Goal: Use online tool/utility: Utilize a website feature to perform a specific function

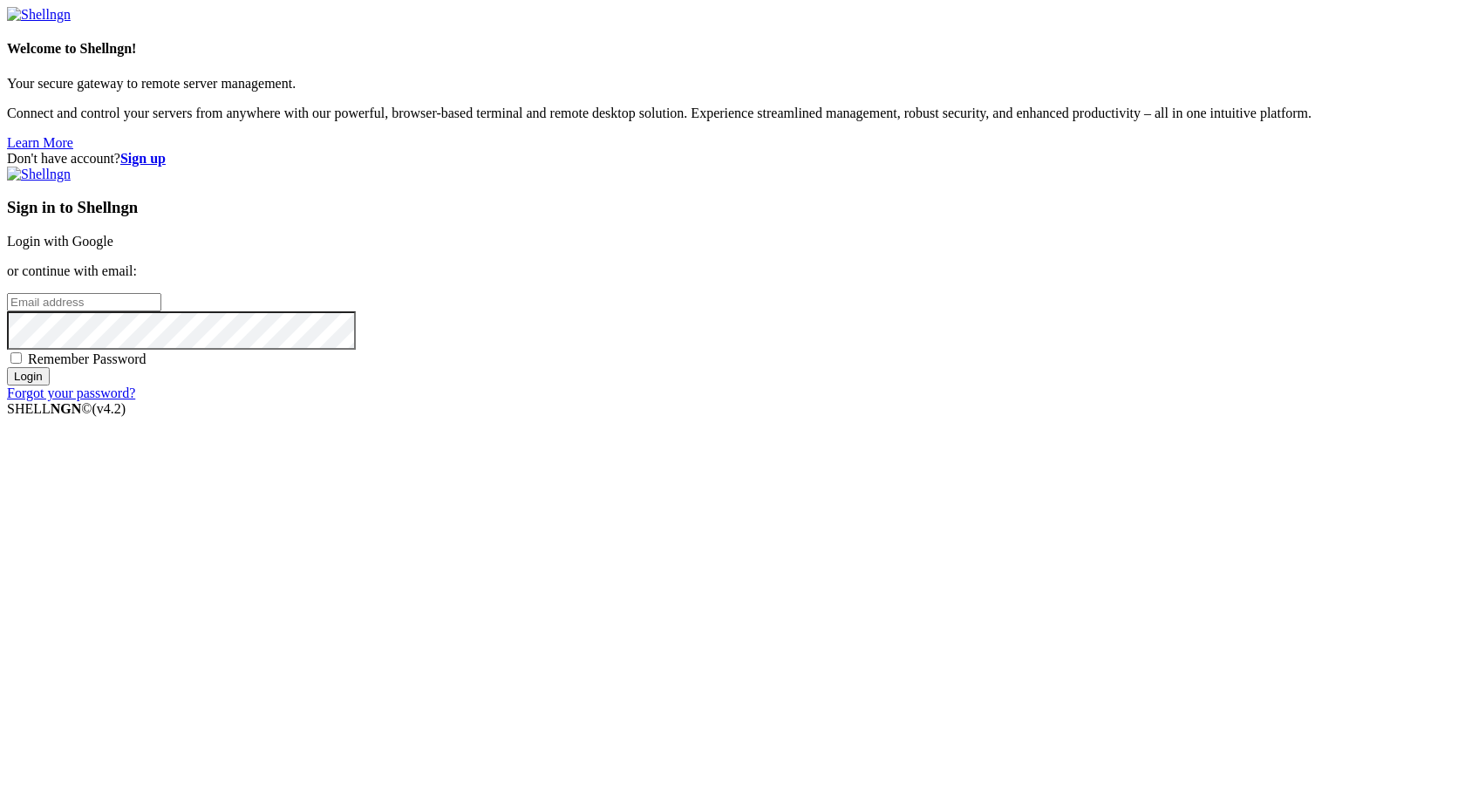
click at [113, 249] on link "Login with Google" at bounding box center [60, 240] width 107 height 15
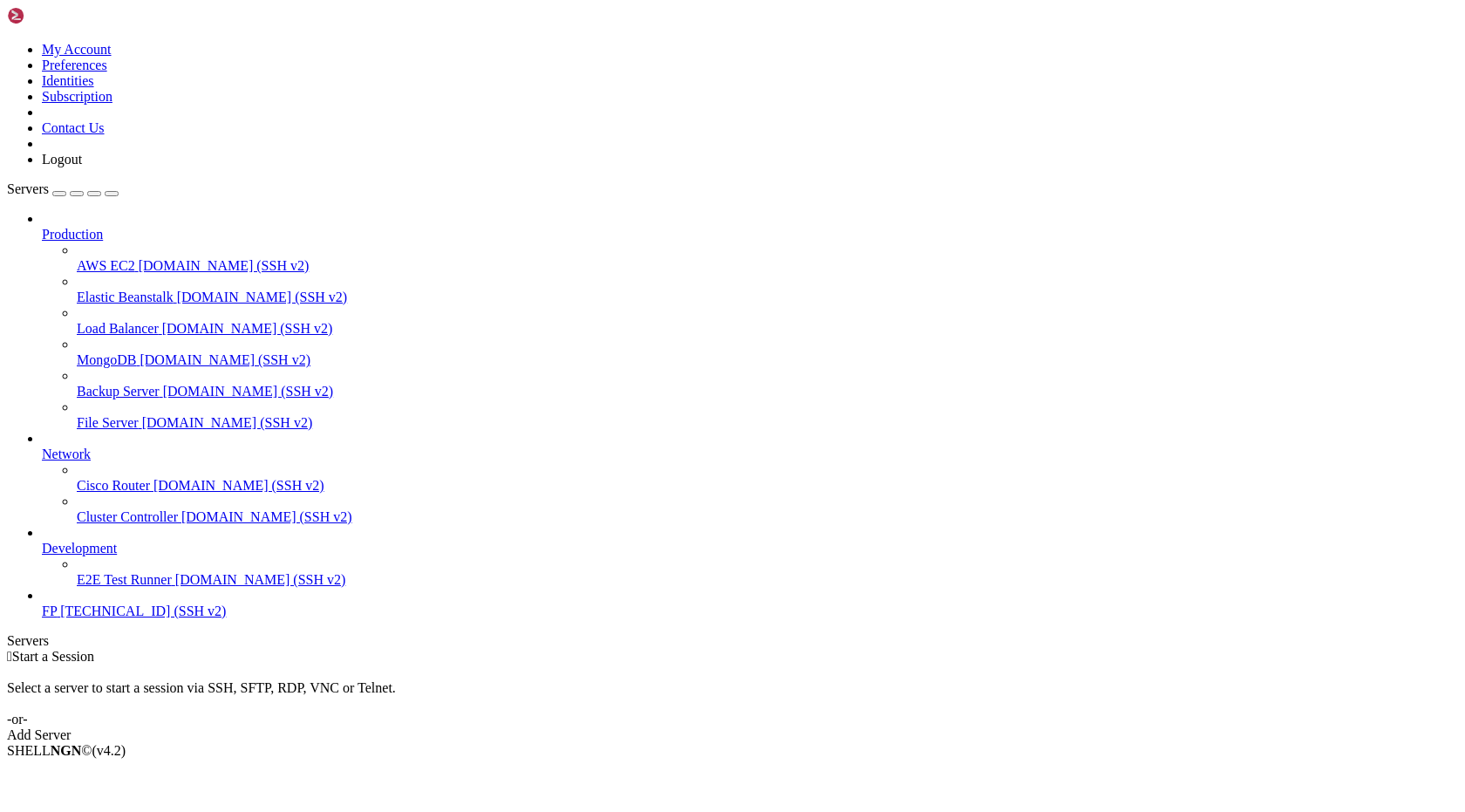
click at [57, 618] on span "FP" at bounding box center [48, 610] width 15 height 15
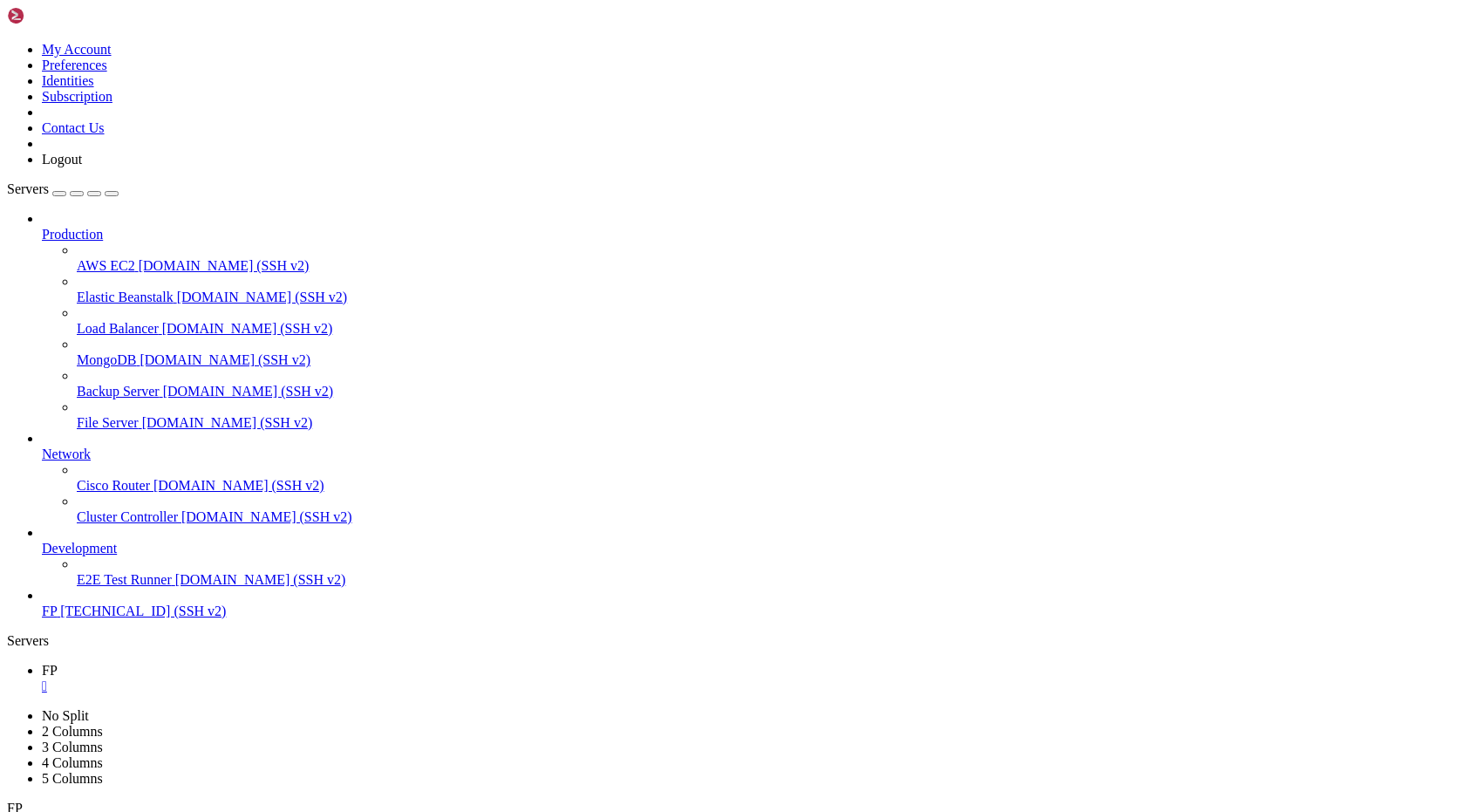
click at [57, 618] on span "FP" at bounding box center [48, 610] width 15 height 15
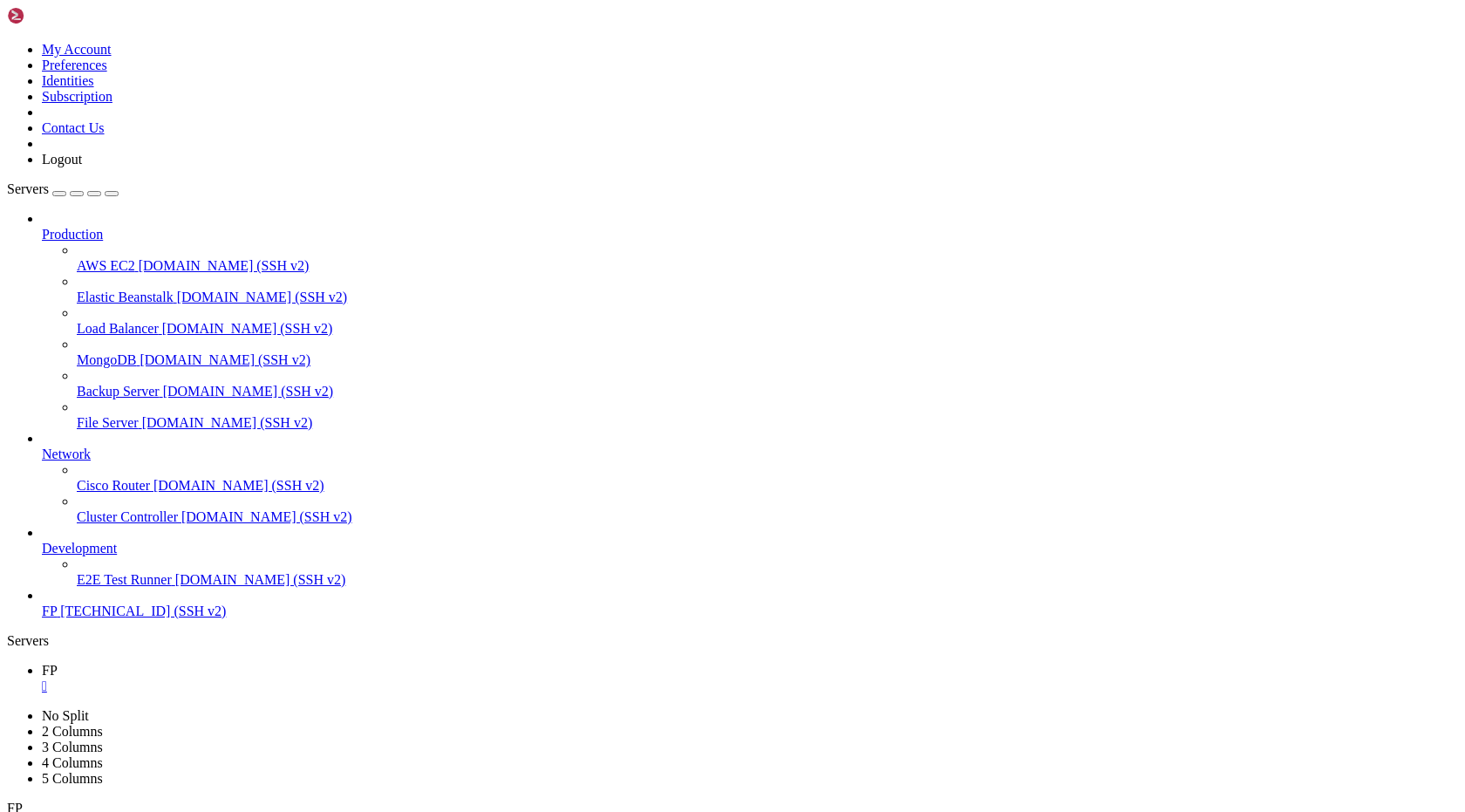
click at [156, 482] on span "[DOMAIN_NAME] (SSH v2)" at bounding box center [239, 485] width 171 height 15
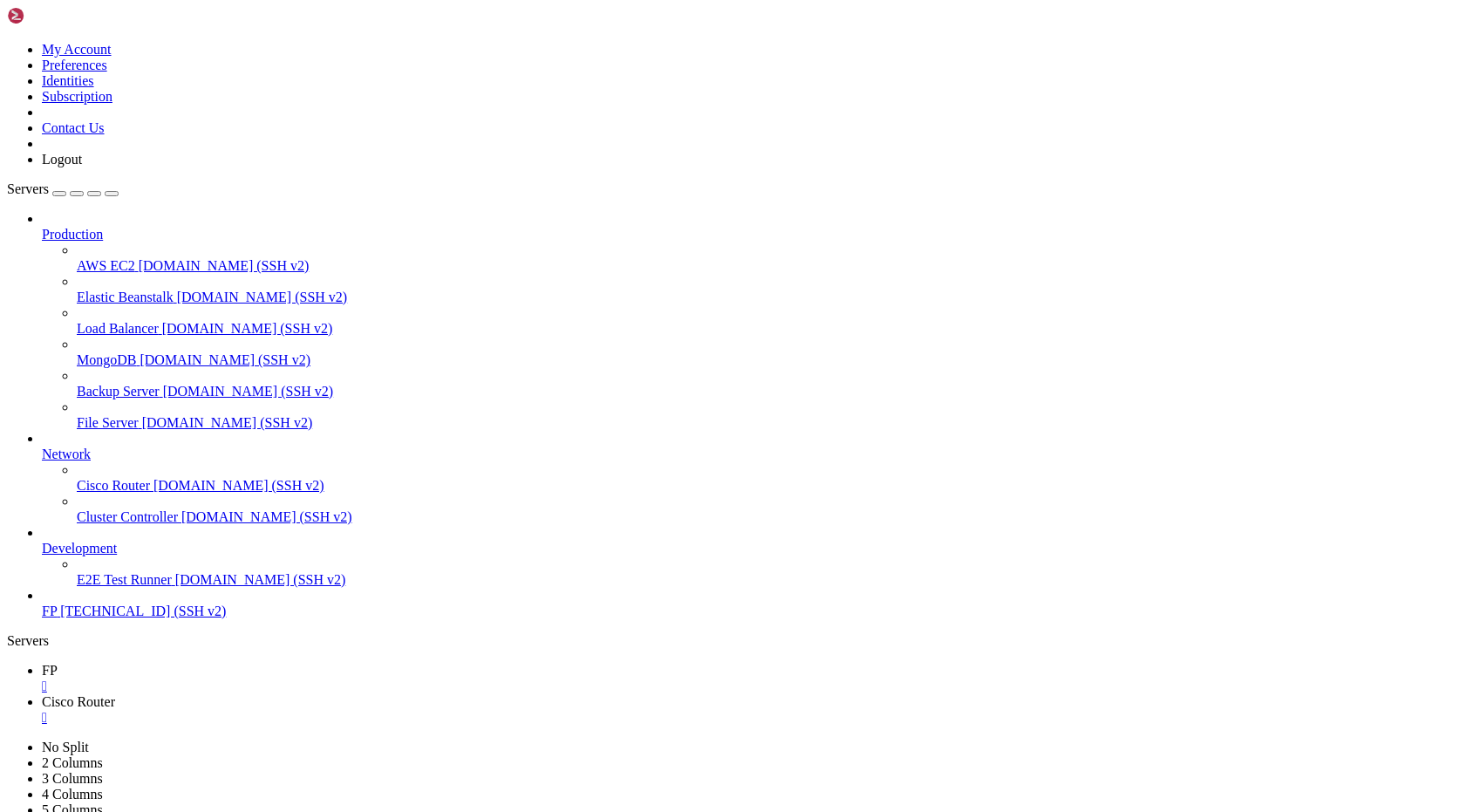
drag, startPoint x: 145, startPoint y: 1592, endPoint x: 23, endPoint y: 1567, distance: 124.5
click at [542, 741] on div "" at bounding box center [749, 749] width 1417 height 15
click at [138, 258] on span "[DOMAIN_NAME] (SSH v2)" at bounding box center [224, 265] width 171 height 15
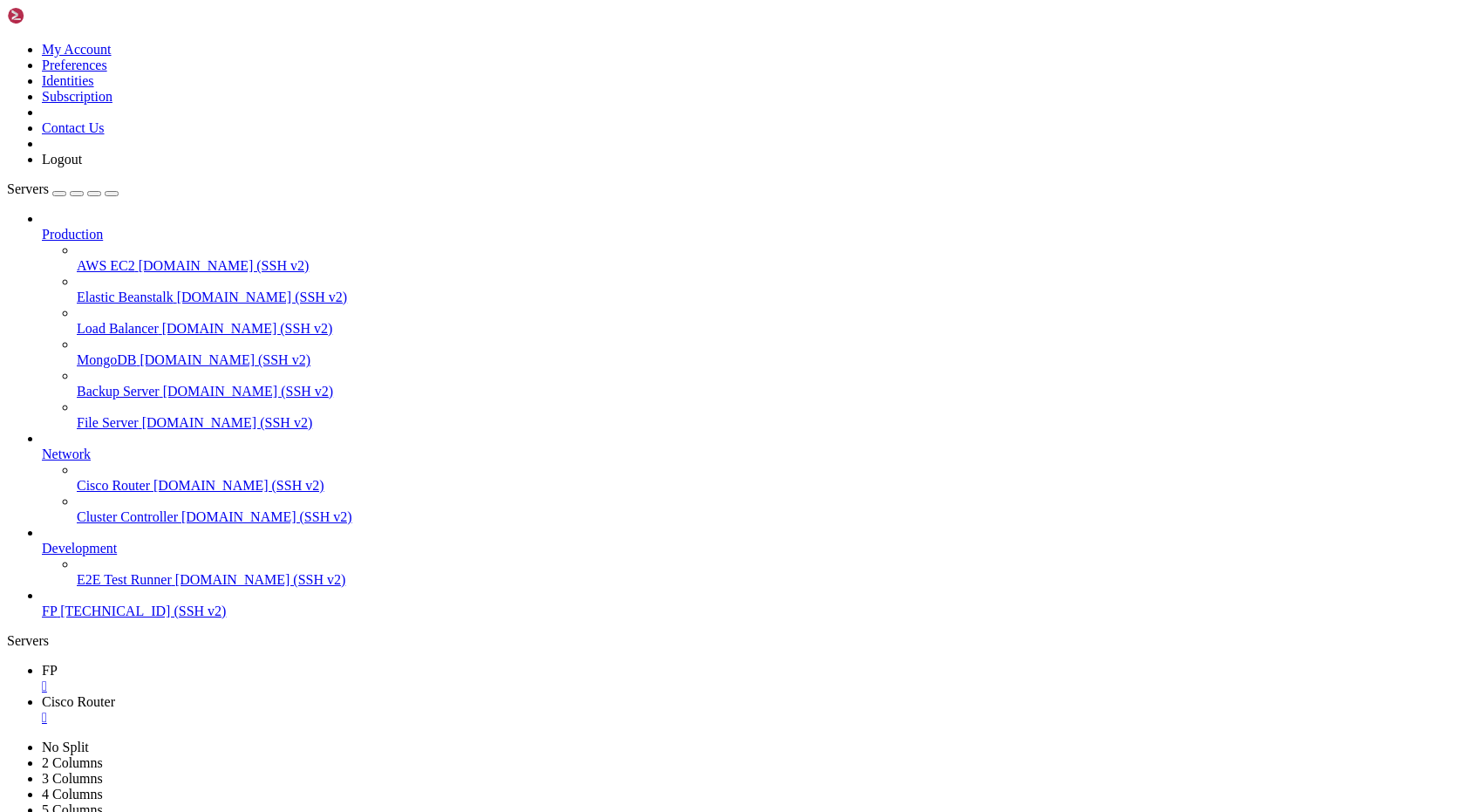
click at [138, 258] on span "[DOMAIN_NAME] (SSH v2)" at bounding box center [224, 265] width 171 height 15
click at [42, 663] on icon at bounding box center [42, 670] width 0 height 15
click at [409, 709] on div "" at bounding box center [749, 717] width 1417 height 15
click at [380, 694] on link "AWS EC2 " at bounding box center [749, 709] width 1417 height 31
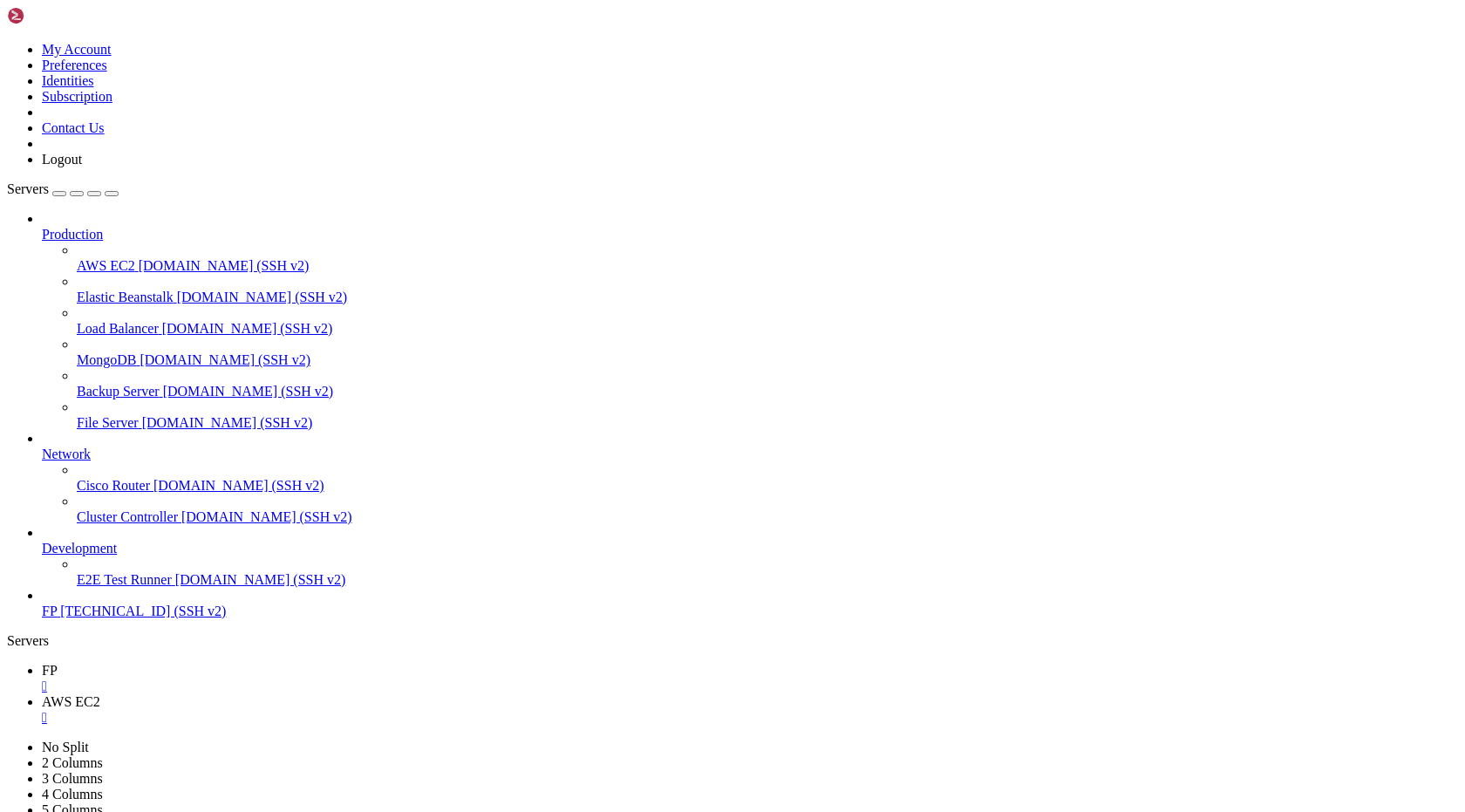
click at [384, 709] on div "" at bounding box center [749, 717] width 1417 height 15
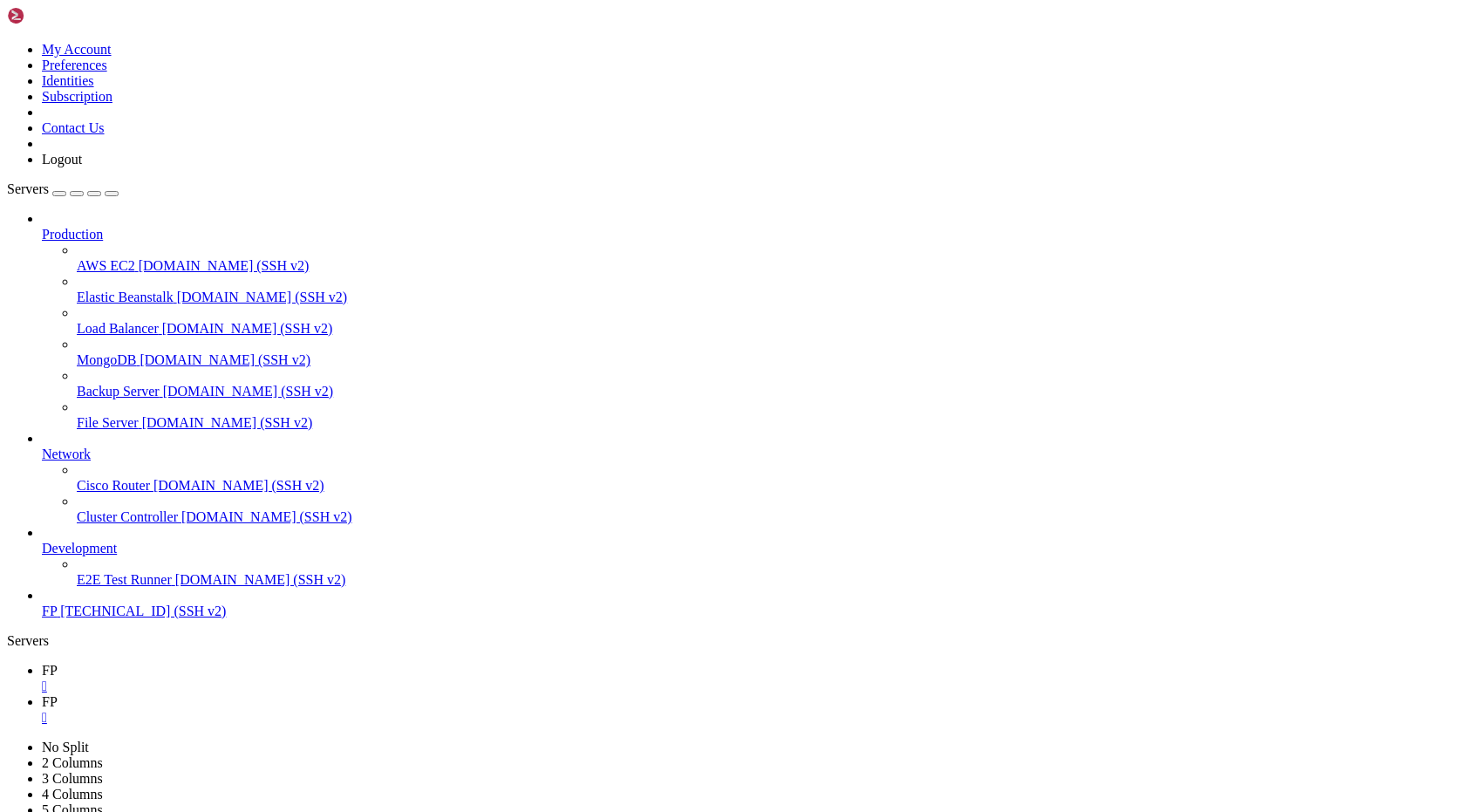
type input "/root"
